Goal: Information Seeking & Learning: Learn about a topic

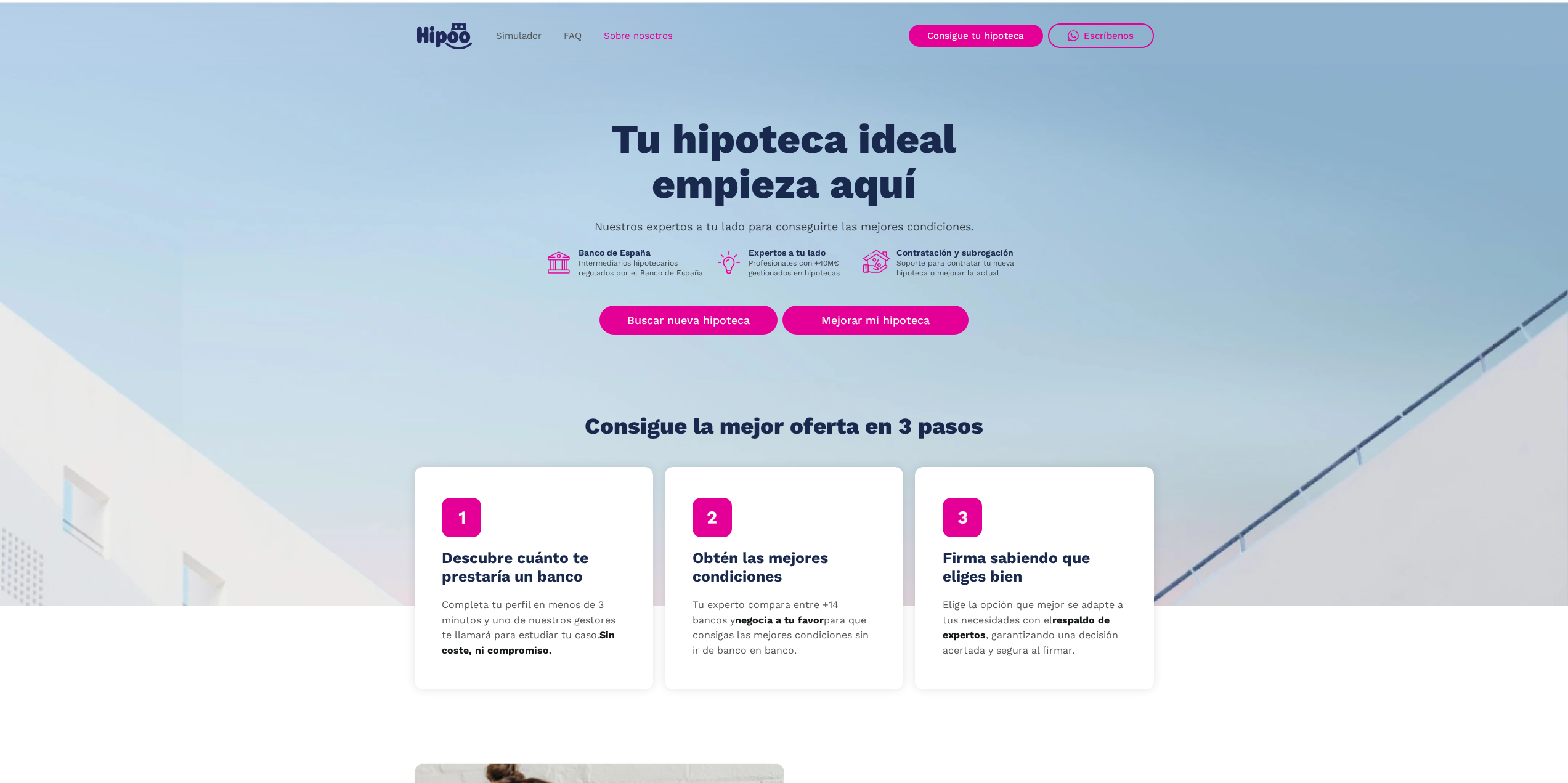
click at [630, 32] on link "Sobre nosotros" at bounding box center [638, 35] width 92 height 24
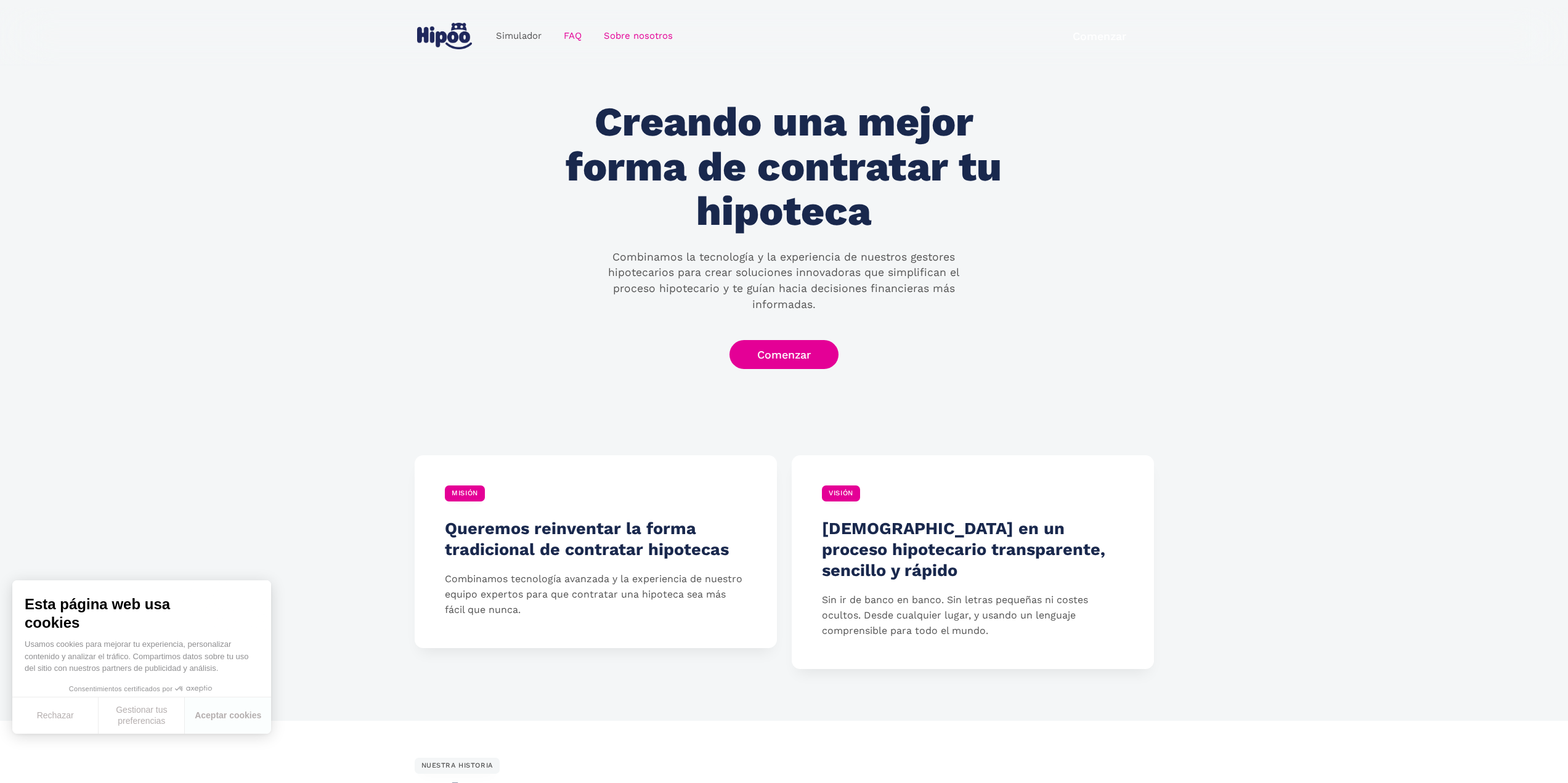
click at [574, 43] on link "FAQ" at bounding box center [573, 35] width 40 height 24
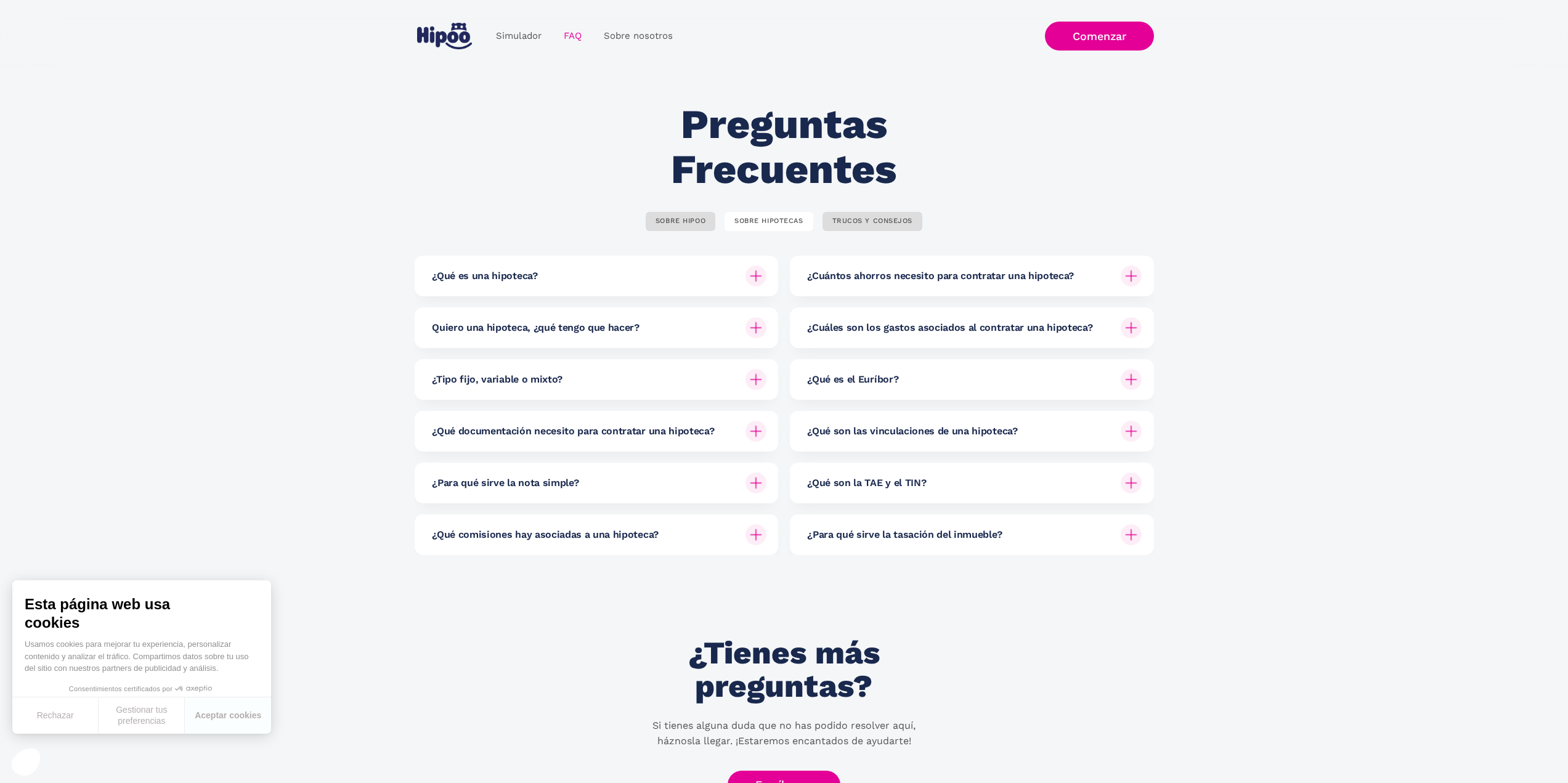
click at [689, 540] on div "¿Qué comisiones hay asociadas a una hipoteca?" at bounding box center [599, 535] width 335 height 41
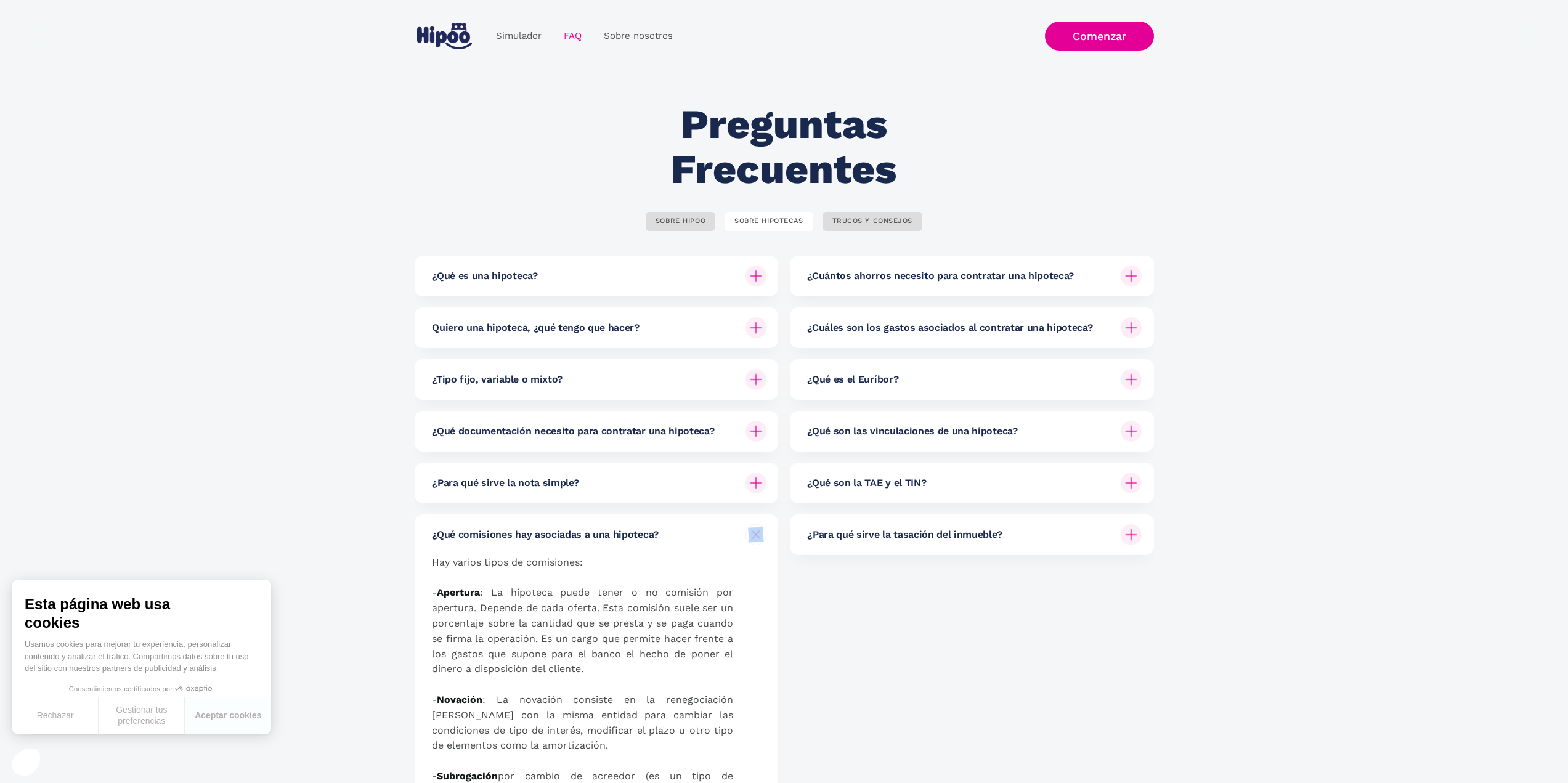
click at [689, 540] on div "¿Qué comisiones hay asociadas a una hipoteca?" at bounding box center [599, 535] width 335 height 41
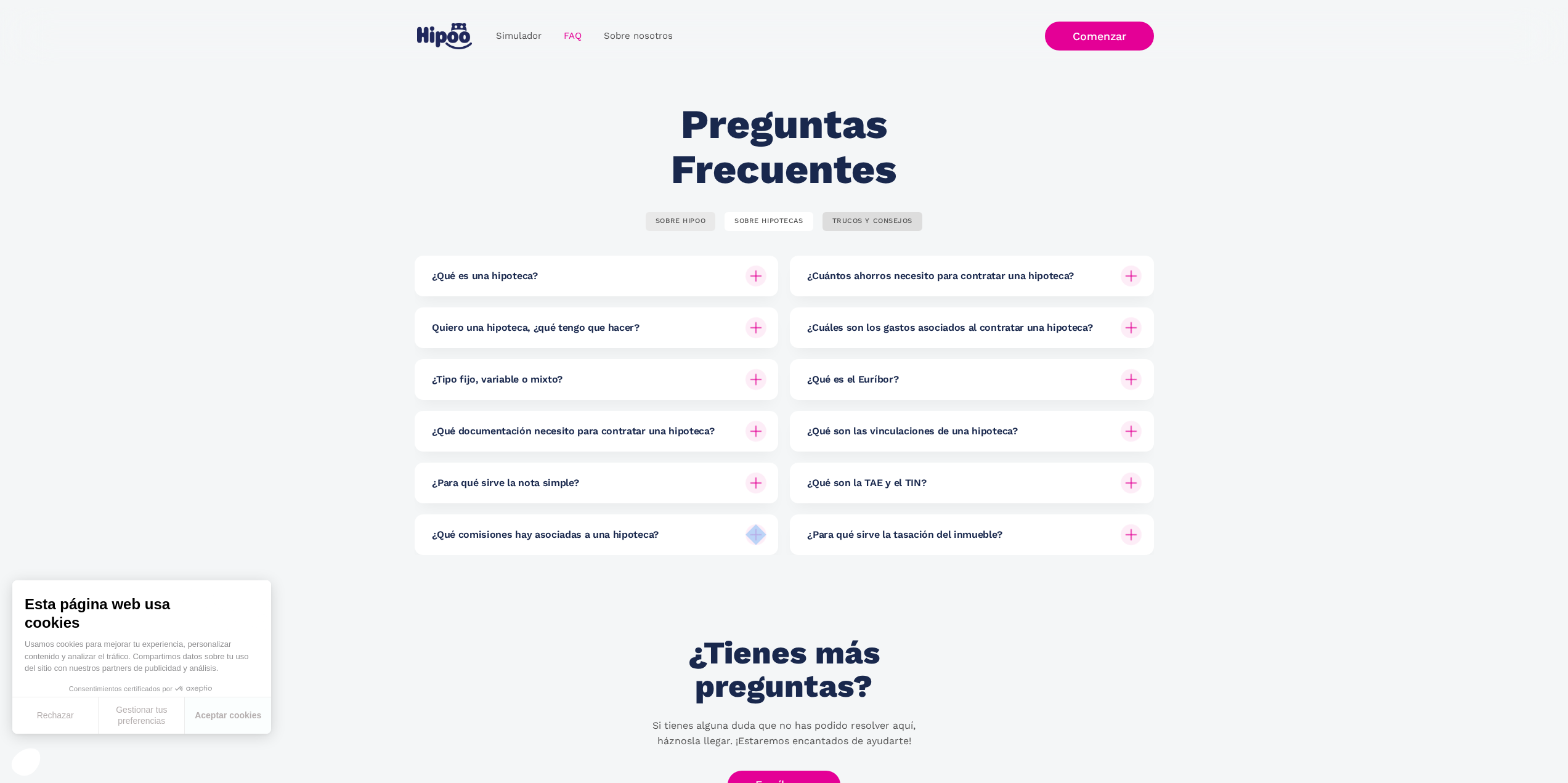
click at [680, 225] on div "SOBRE HIPOO" at bounding box center [680, 222] width 50 height 9
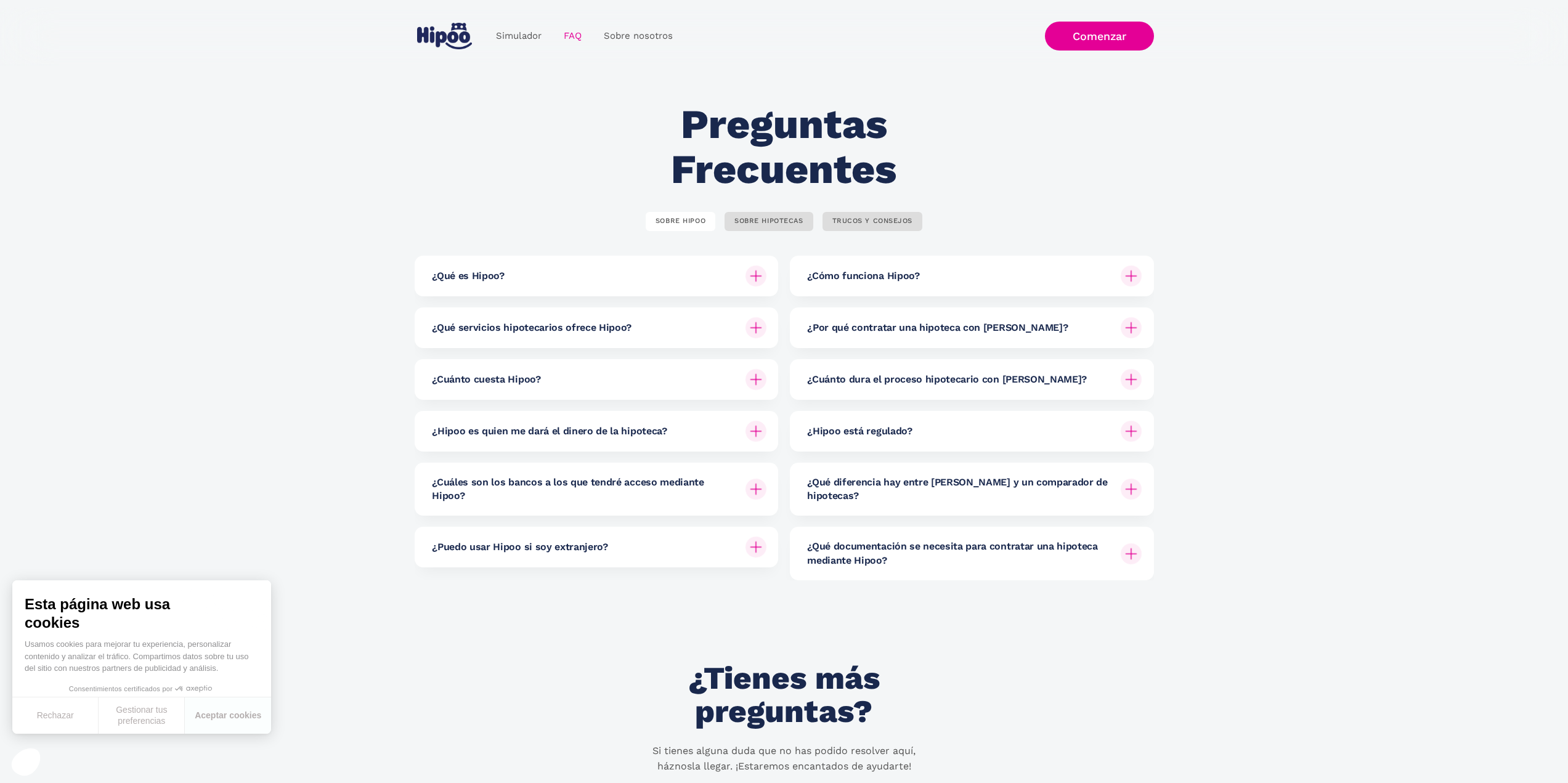
click at [633, 375] on div "¿Cuánto cuesta Hipoo?" at bounding box center [599, 379] width 335 height 41
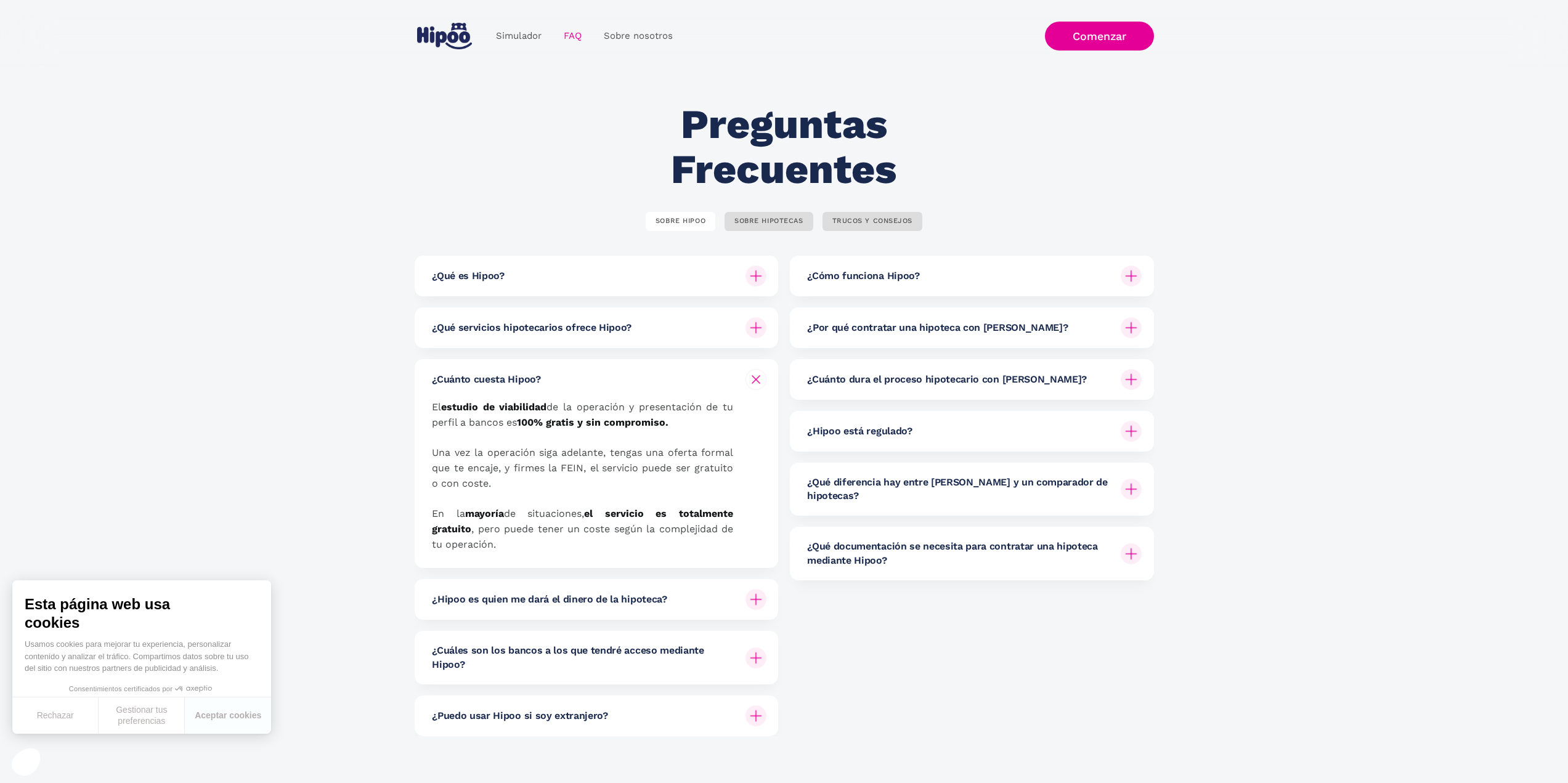
click at [448, 40] on img "home" at bounding box center [444, 36] width 55 height 26
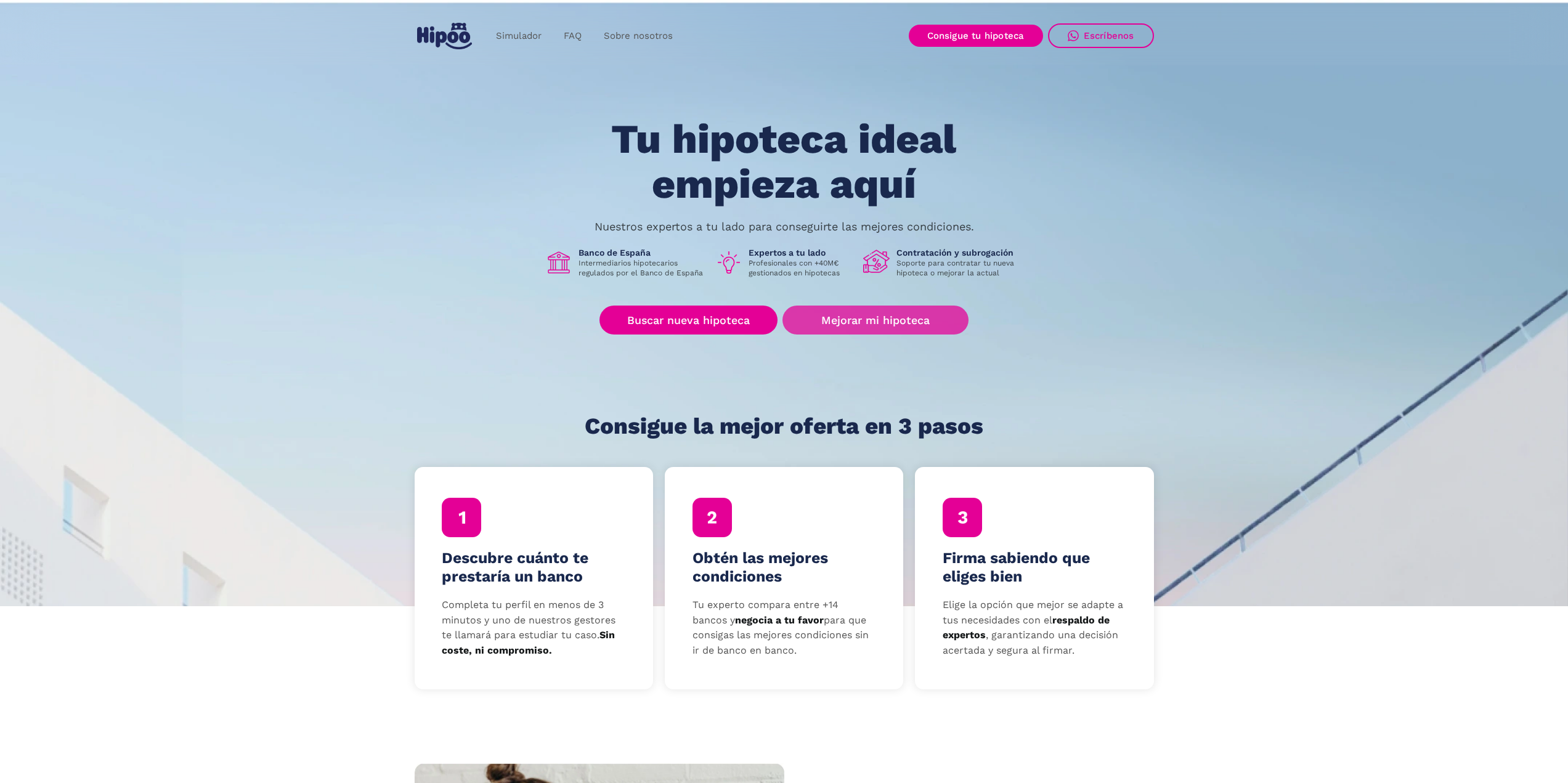
click at [895, 324] on link "Mejorar mi hipoteca" at bounding box center [874, 320] width 185 height 29
